Goal: Task Accomplishment & Management: Manage account settings

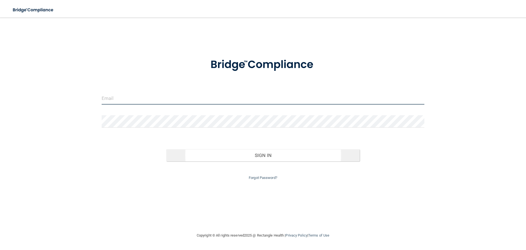
type input "[PERSON_NAME][EMAIL_ADDRESS][PERSON_NAME][DOMAIN_NAME]"
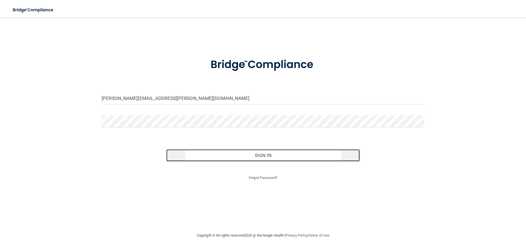
click at [284, 151] on button "Sign In" at bounding box center [263, 155] width 194 height 12
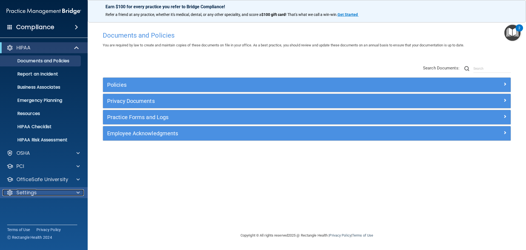
click at [41, 191] on div "Settings" at bounding box center [36, 192] width 68 height 7
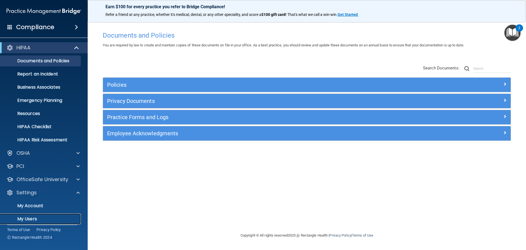
click at [35, 216] on p "My Users" at bounding box center [41, 218] width 75 height 5
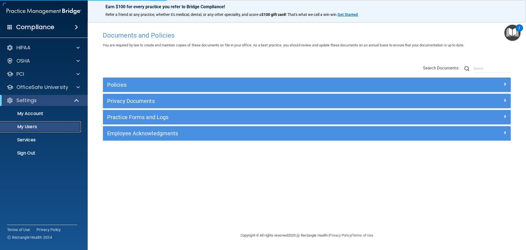
select select "20"
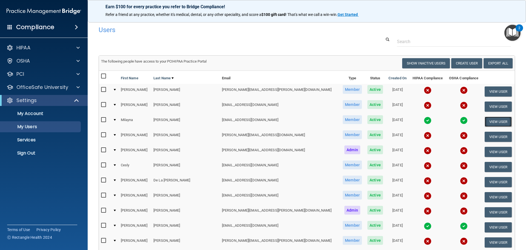
click at [486, 122] on button "View User" at bounding box center [498, 121] width 27 height 10
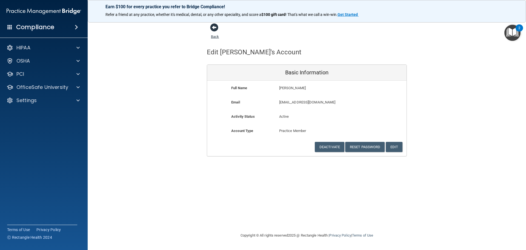
click at [215, 29] on span at bounding box center [214, 27] width 8 height 8
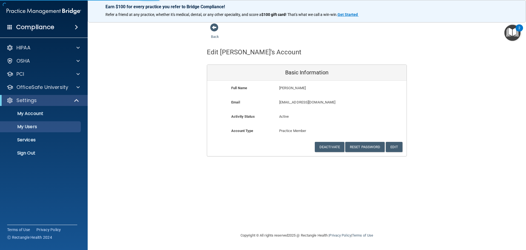
select select "20"
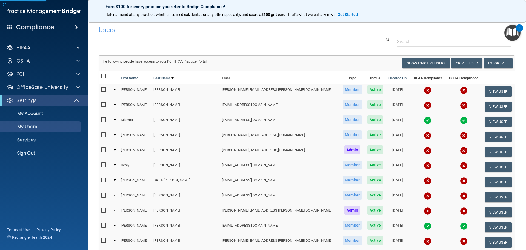
click at [100, 122] on td at bounding box center [105, 121] width 12 height 15
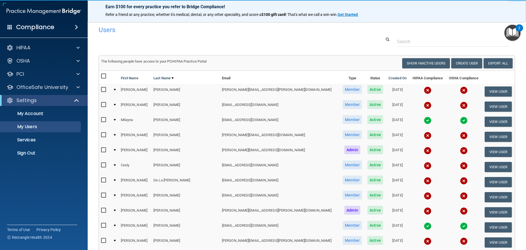
click at [102, 122] on input "checkbox" at bounding box center [104, 120] width 6 height 4
checkbox input "true"
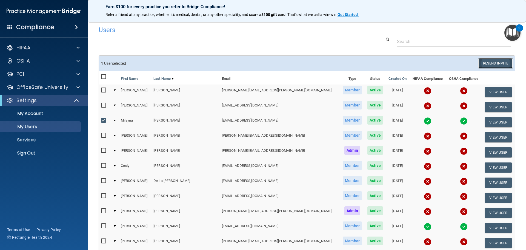
click at [485, 61] on button "Resend Invite" at bounding box center [495, 63] width 34 height 10
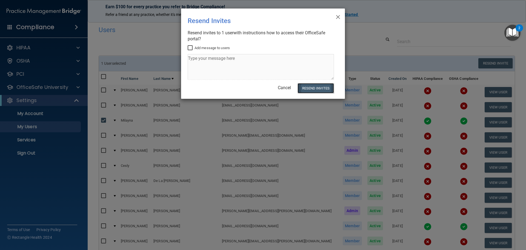
click at [322, 90] on button "Resend Invites" at bounding box center [316, 88] width 36 height 10
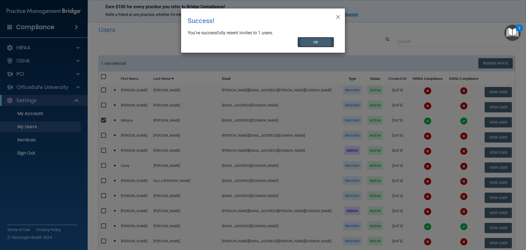
click at [316, 45] on button "OK" at bounding box center [316, 42] width 37 height 10
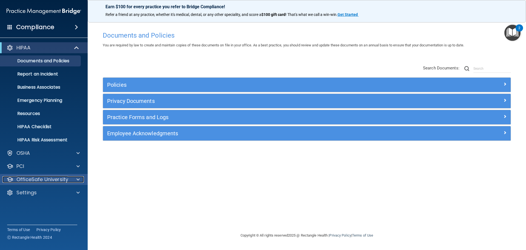
click at [52, 182] on p "OfficeSafe University" at bounding box center [42, 179] width 52 height 7
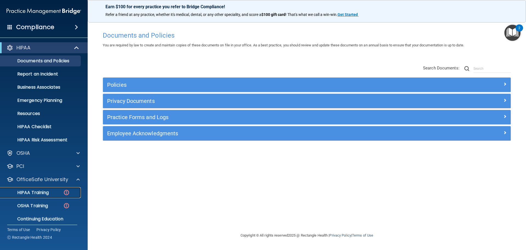
click at [44, 193] on p "HIPAA Training" at bounding box center [26, 192] width 45 height 5
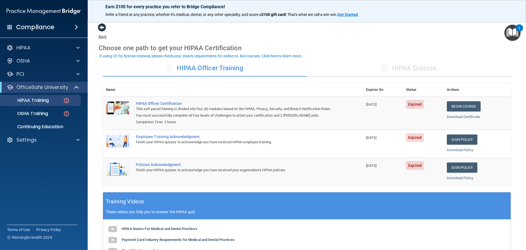
click at [101, 28] on span at bounding box center [102, 27] width 8 height 8
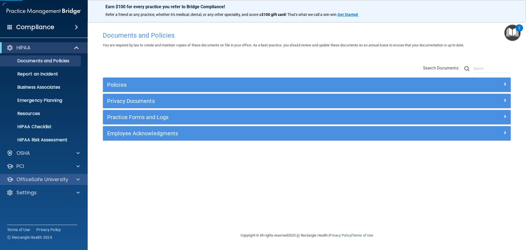
click at [47, 183] on div "OfficeSafe University" at bounding box center [44, 179] width 88 height 11
click at [42, 187] on div "Settings" at bounding box center [44, 192] width 88 height 11
click at [44, 182] on p "OfficeSafe University" at bounding box center [42, 179] width 52 height 7
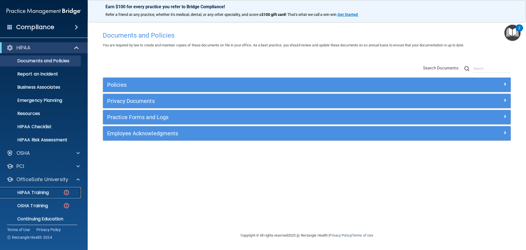
click at [38, 195] on p "HIPAA Training" at bounding box center [26, 192] width 45 height 5
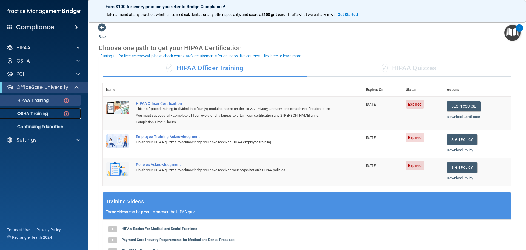
click at [45, 115] on p "OSHA Training" at bounding box center [26, 113] width 44 height 5
